Goal: Obtain resource: Obtain resource

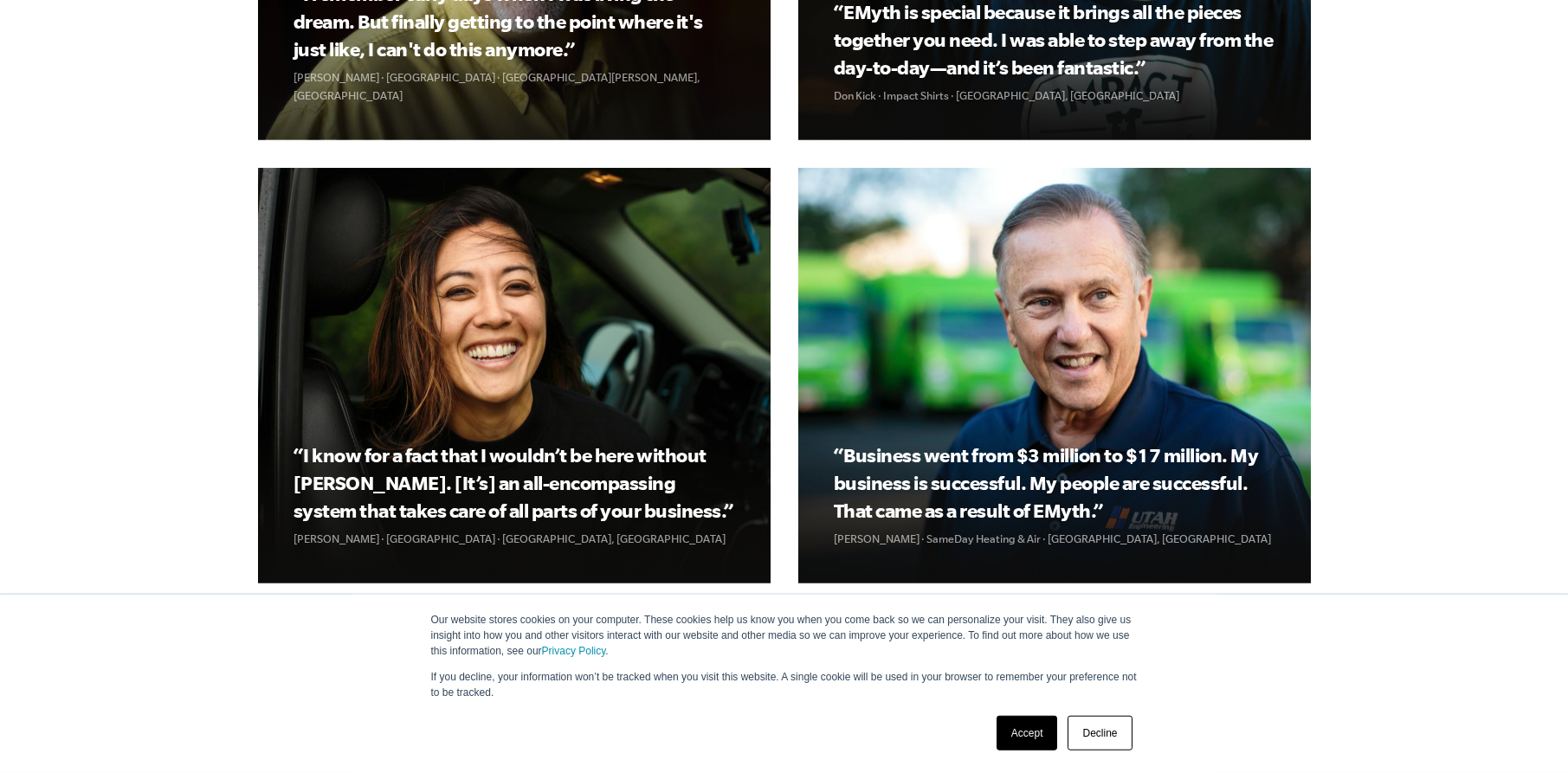
scroll to position [2645, 0]
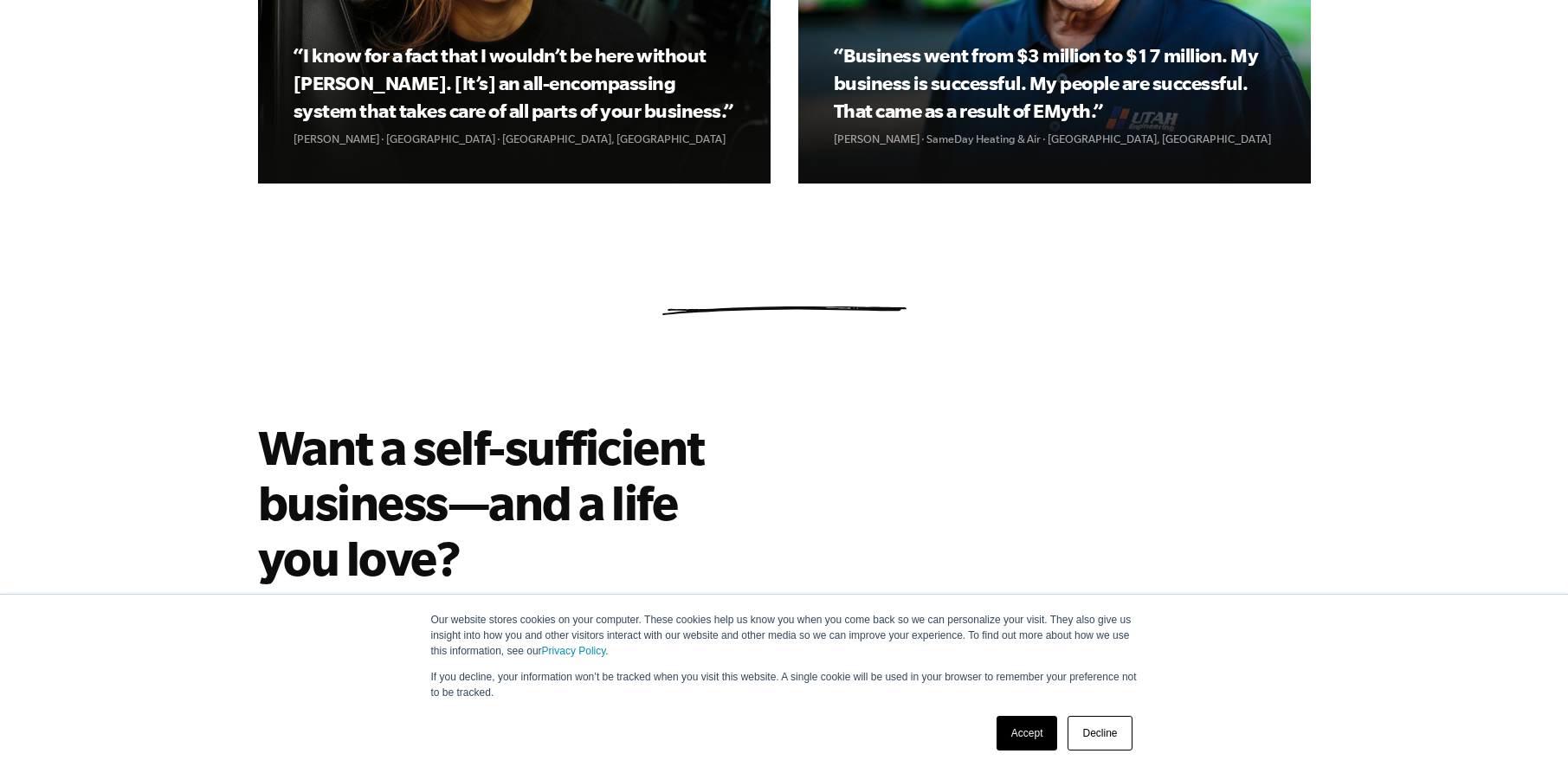
click at [1038, 746] on link "Accept" at bounding box center [1027, 733] width 62 height 35
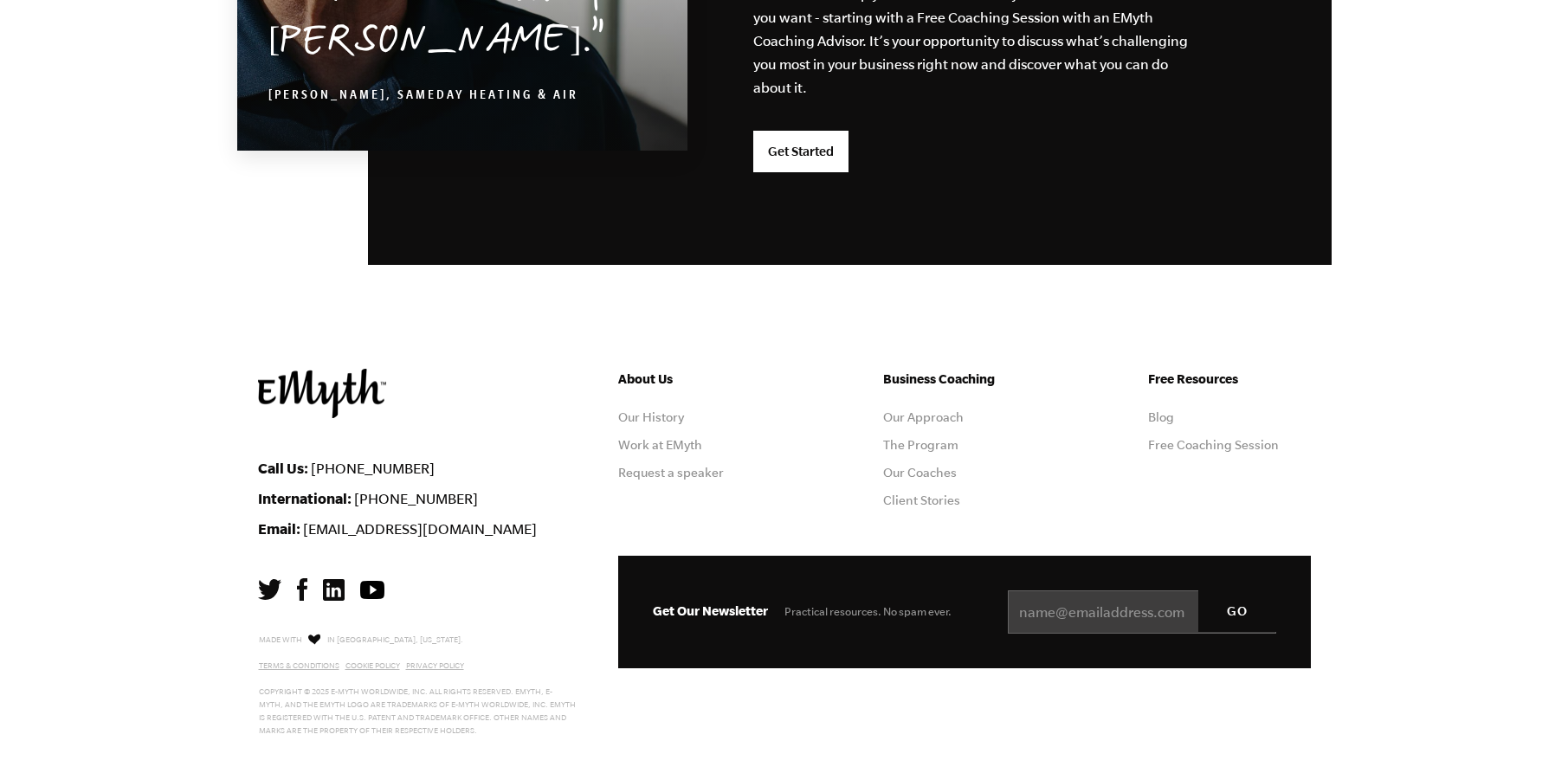
scroll to position [4569, 0]
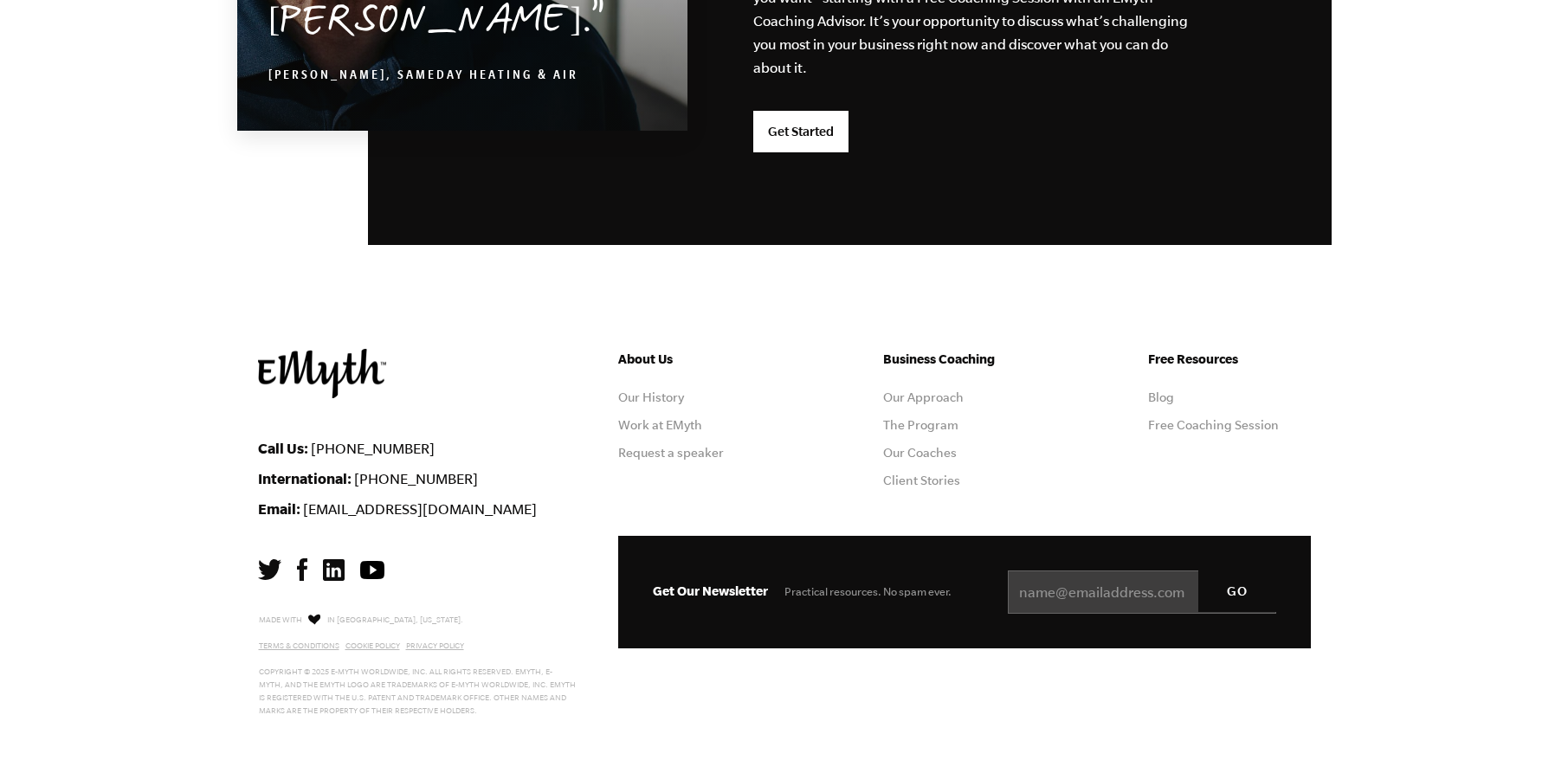
click at [161, 513] on footer "Call Us: 1-800-300-3531 International: +1-541-552-4600 Email: info@emyth.com Ab…" at bounding box center [784, 561] width 1568 height 424
click at [1006, 383] on ul "Business Coaching Our Approach The Program Our Coaches Client Stories" at bounding box center [964, 426] width 163 height 153
click at [937, 419] on link "The Program" at bounding box center [921, 425] width 75 height 14
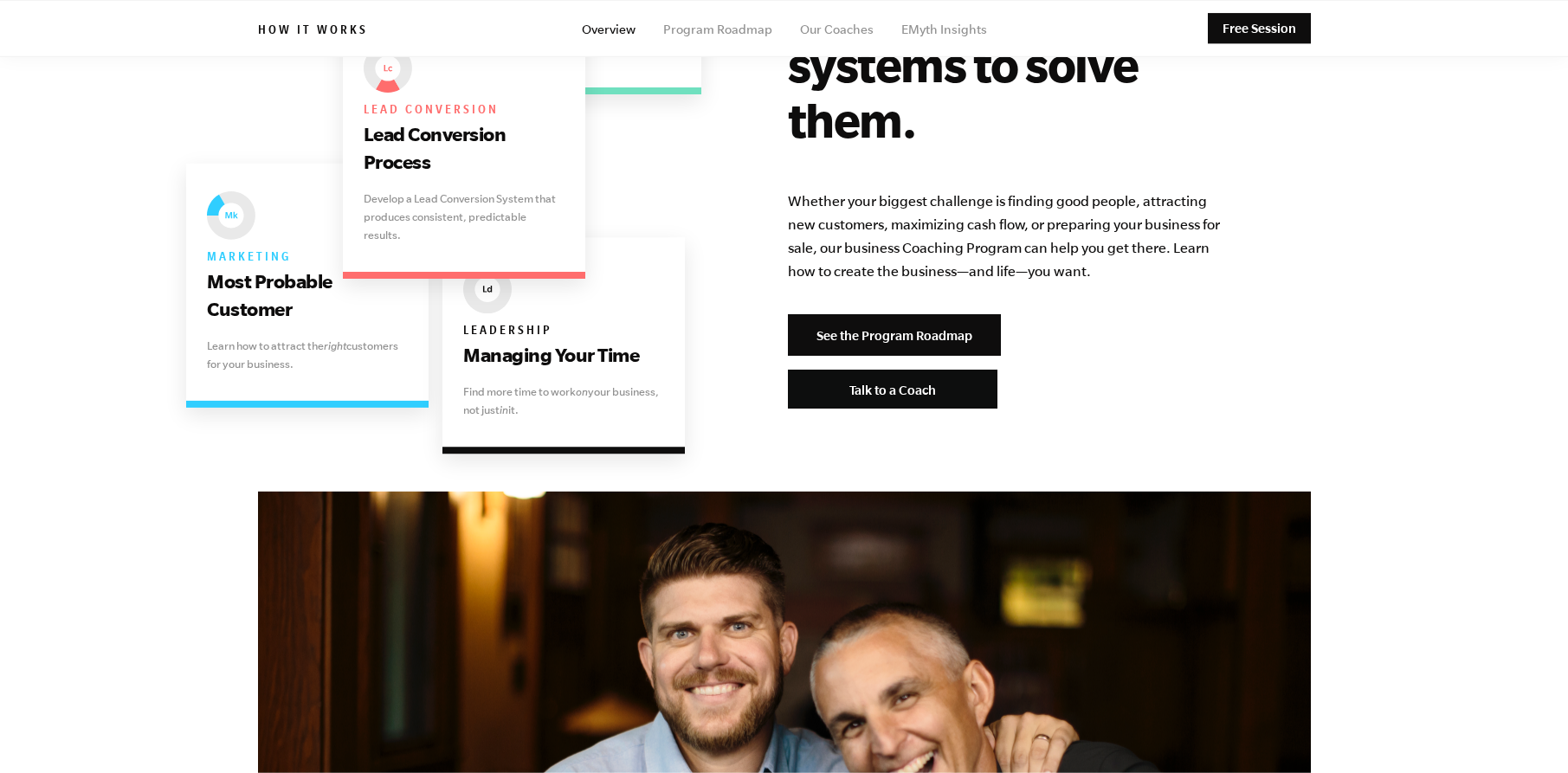
scroll to position [3587, 0]
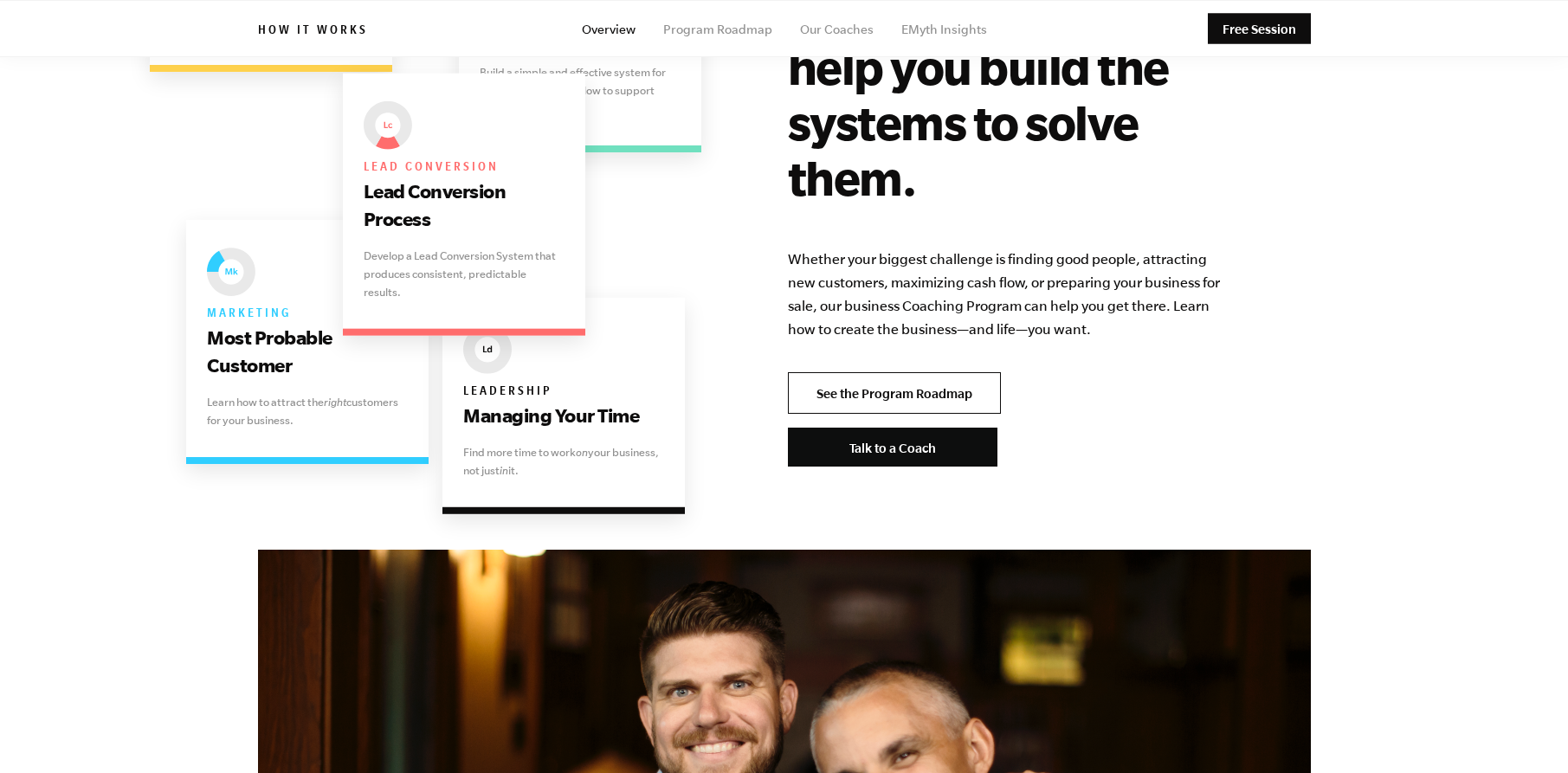
click at [909, 372] on link "See the Program Roadmap" at bounding box center [894, 392] width 213 height 41
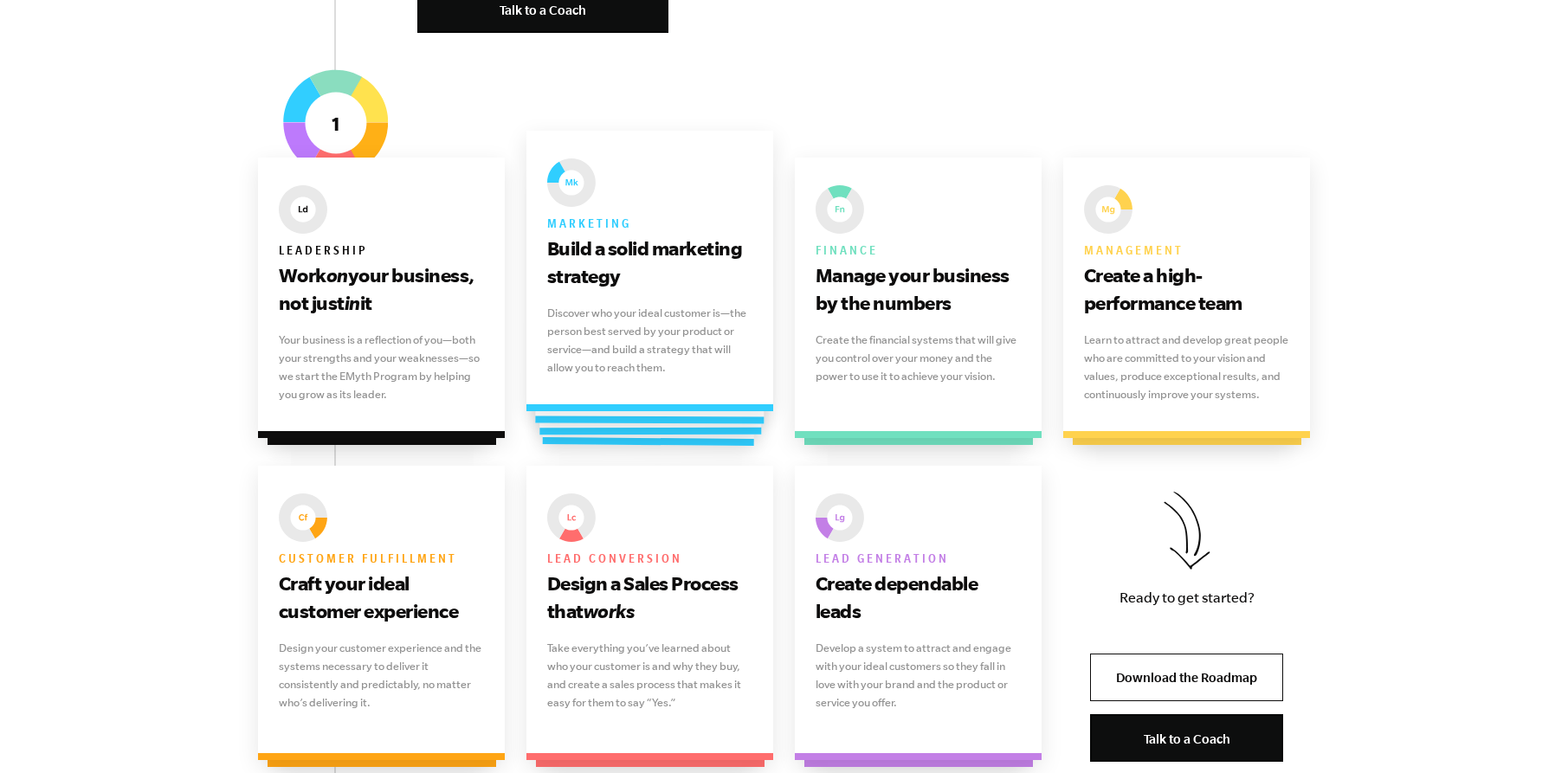
scroll to position [790, 0]
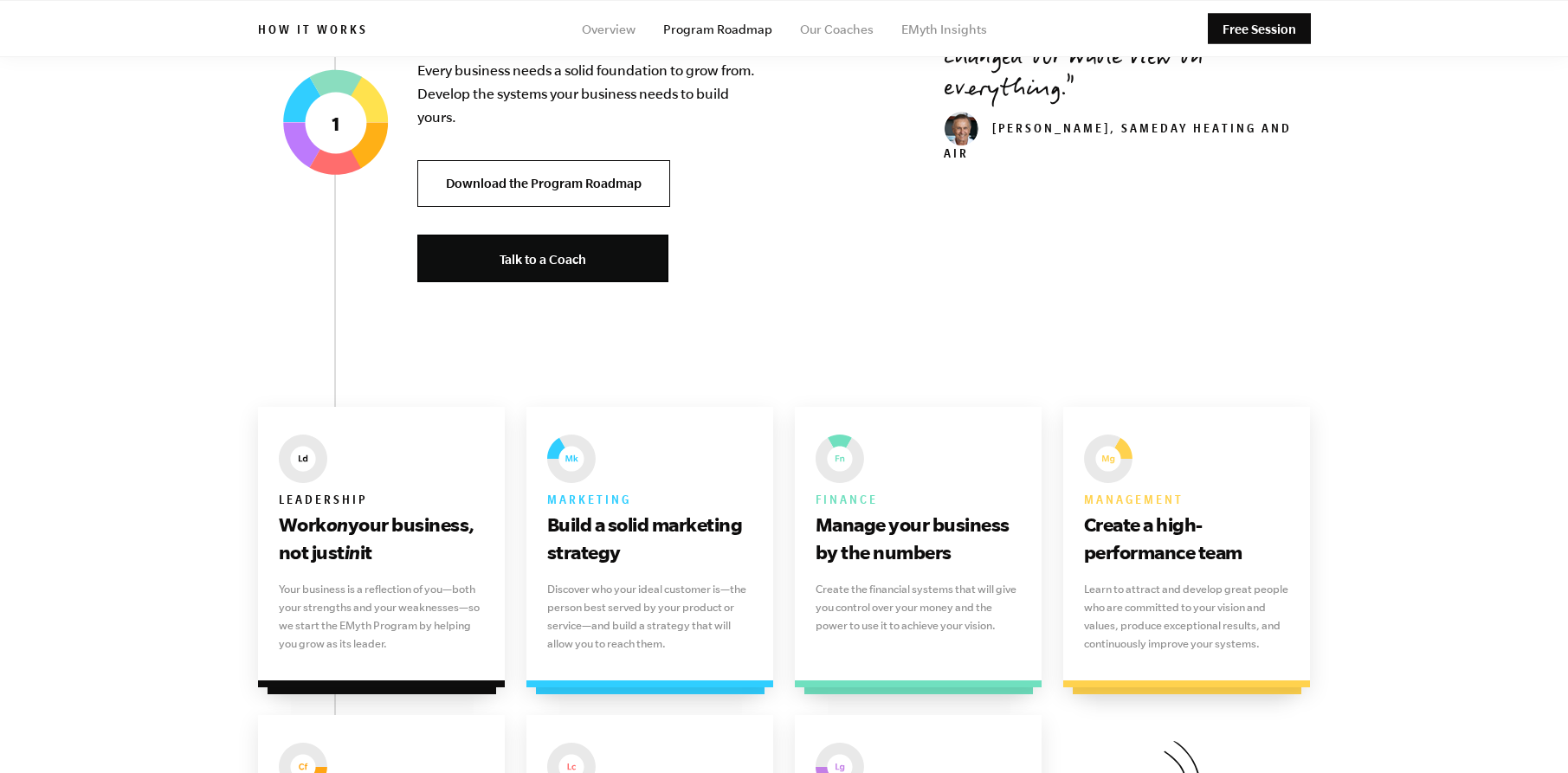
click at [554, 193] on link "Download the Program Roadmap" at bounding box center [543, 184] width 253 height 48
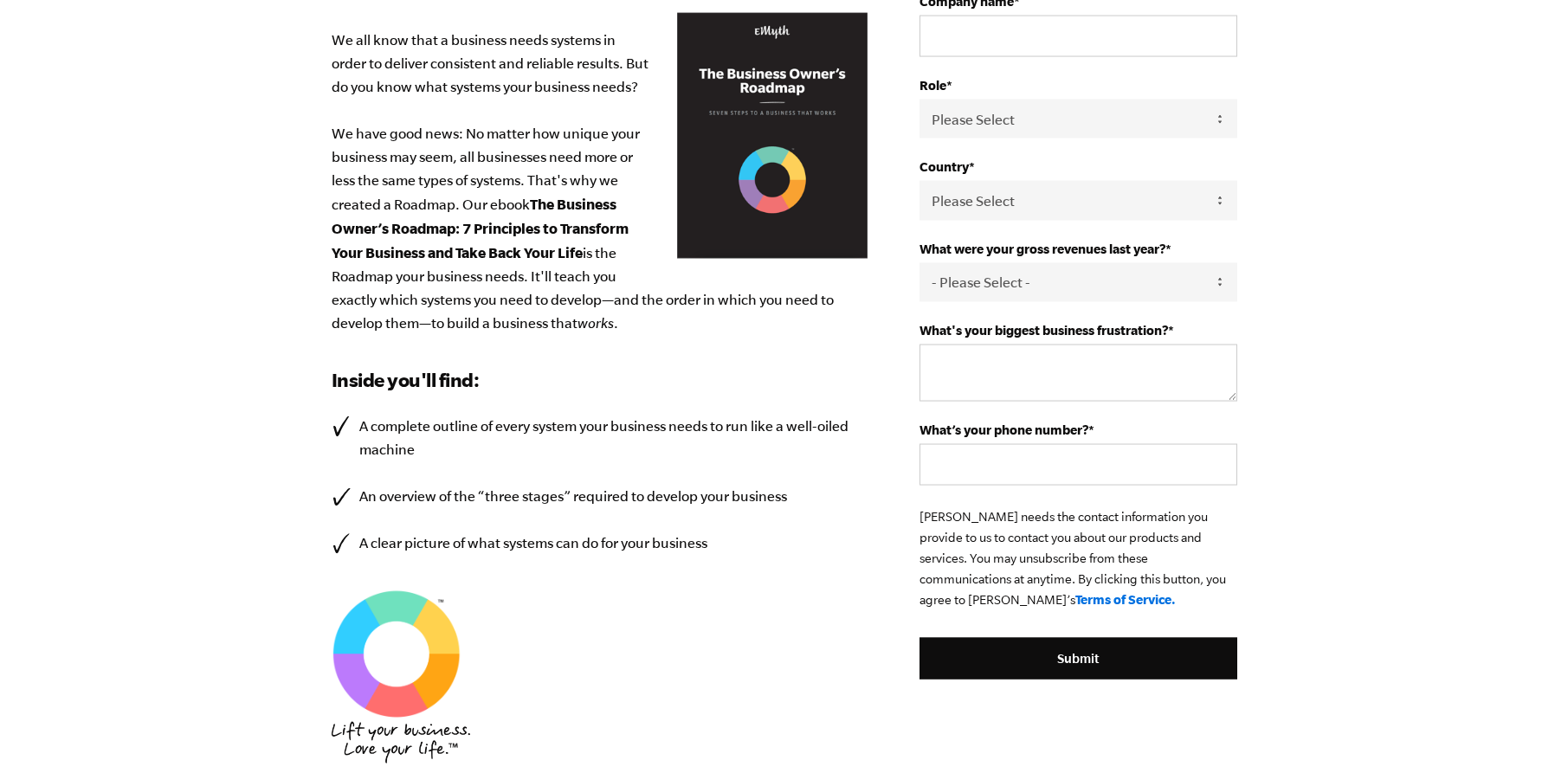
scroll to position [134, 0]
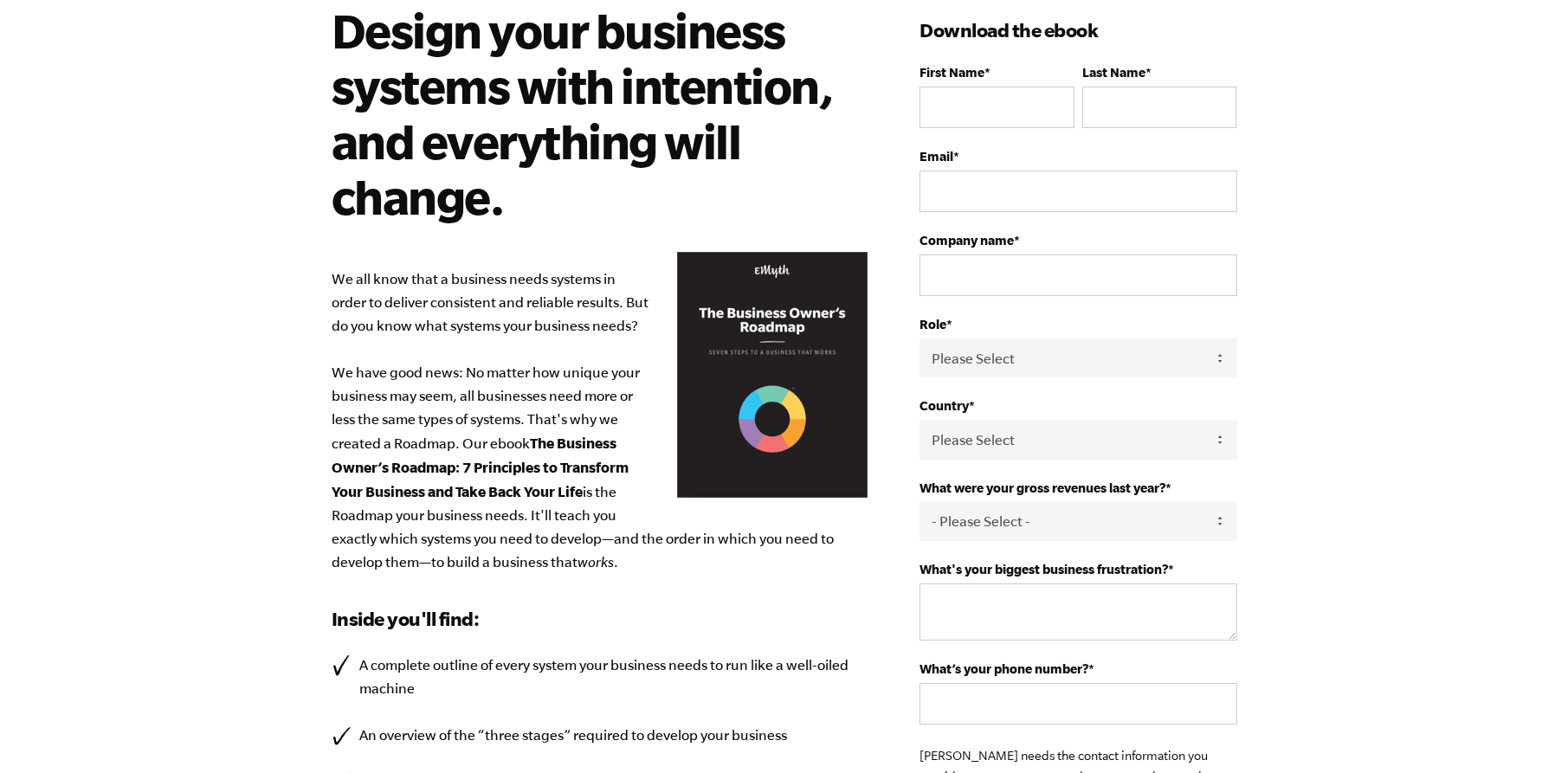
click at [1424, 129] on body "Design your business systems with intention, and everything will change. We all…" at bounding box center [784, 252] width 1568 height 773
